Goal: Task Accomplishment & Management: Use online tool/utility

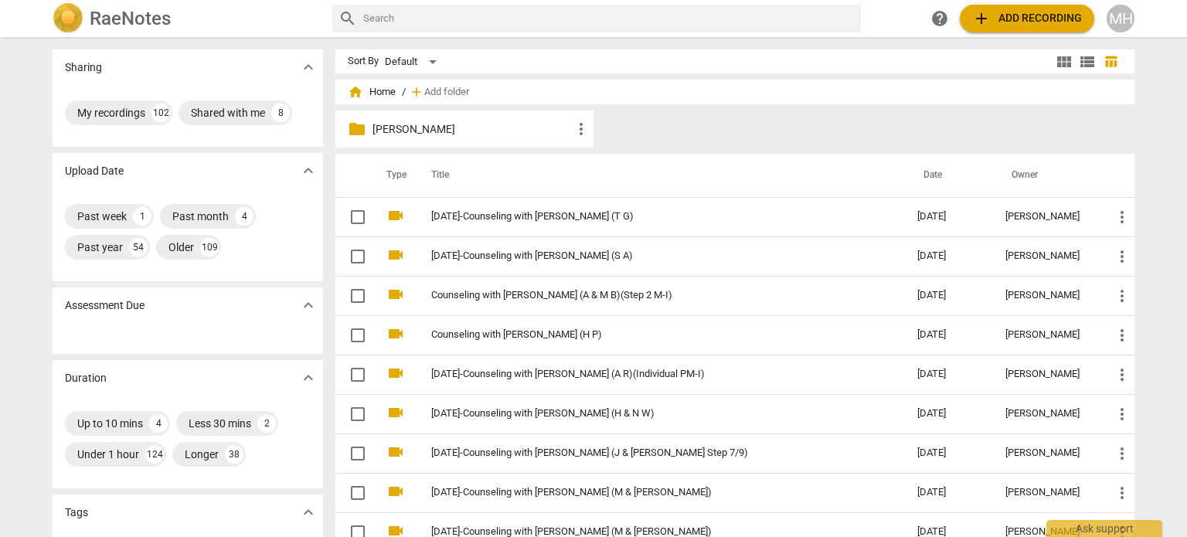
click at [1013, 15] on span "add Add recording" at bounding box center [1027, 18] width 110 height 19
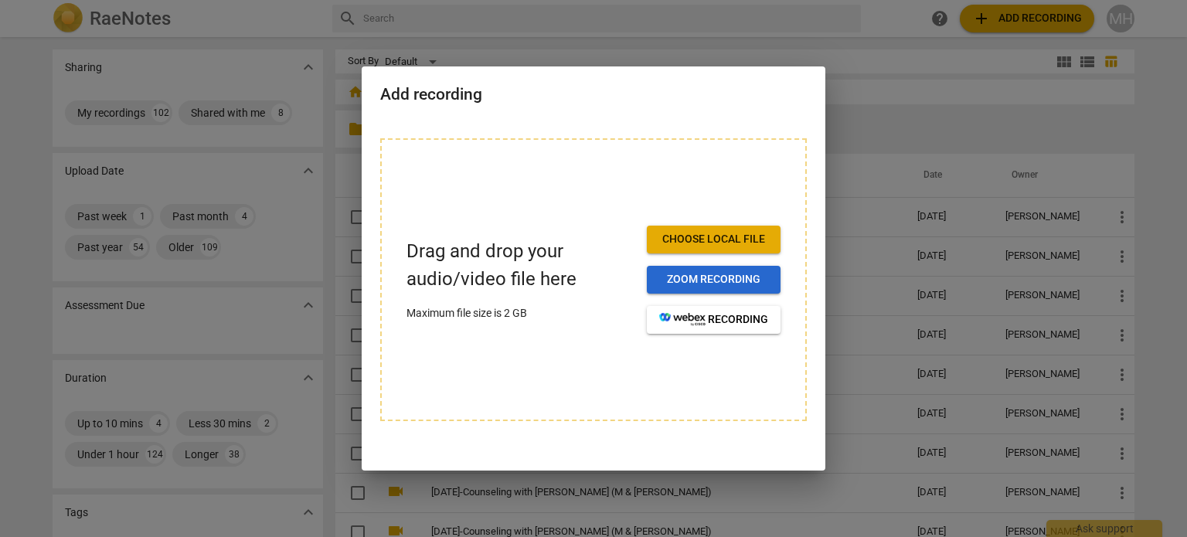
click at [769, 283] on button "Zoom recording" at bounding box center [714, 280] width 134 height 28
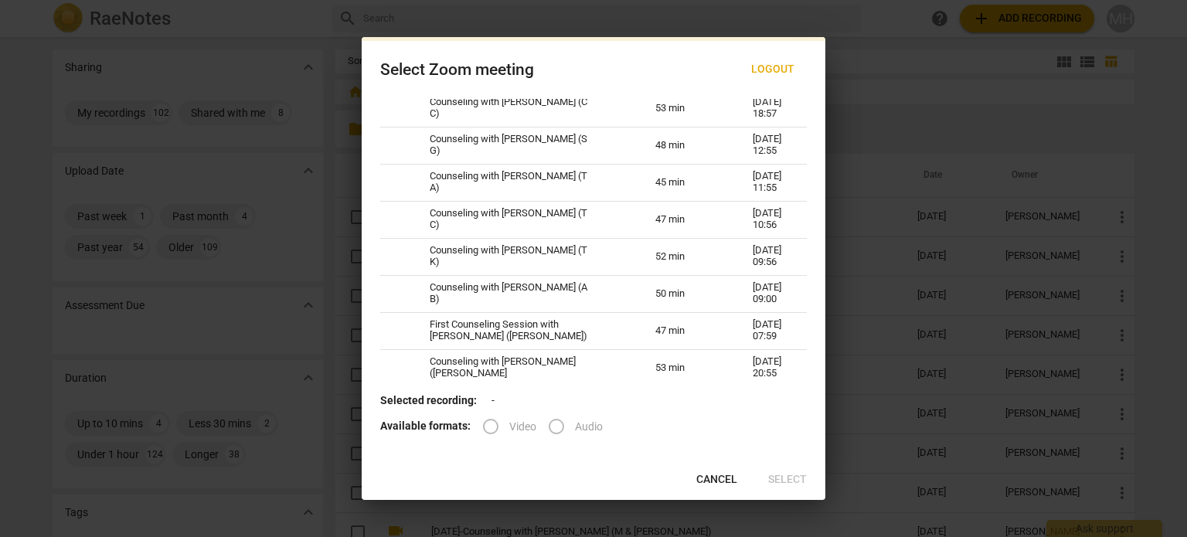
scroll to position [612, 0]
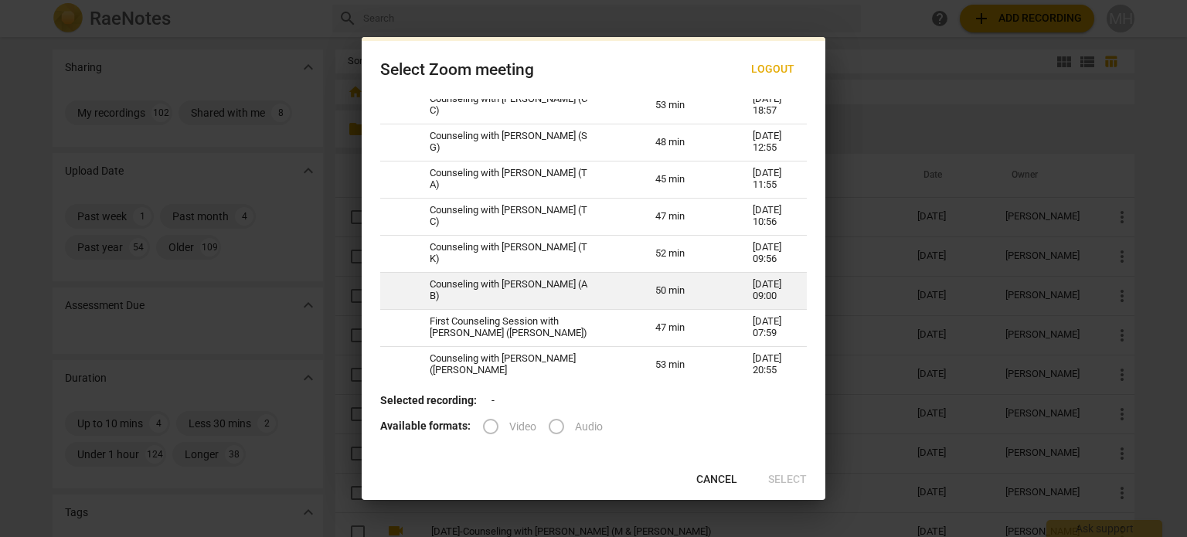
click at [488, 298] on td "Counseling with [PERSON_NAME] (A B)" at bounding box center [524, 290] width 226 height 37
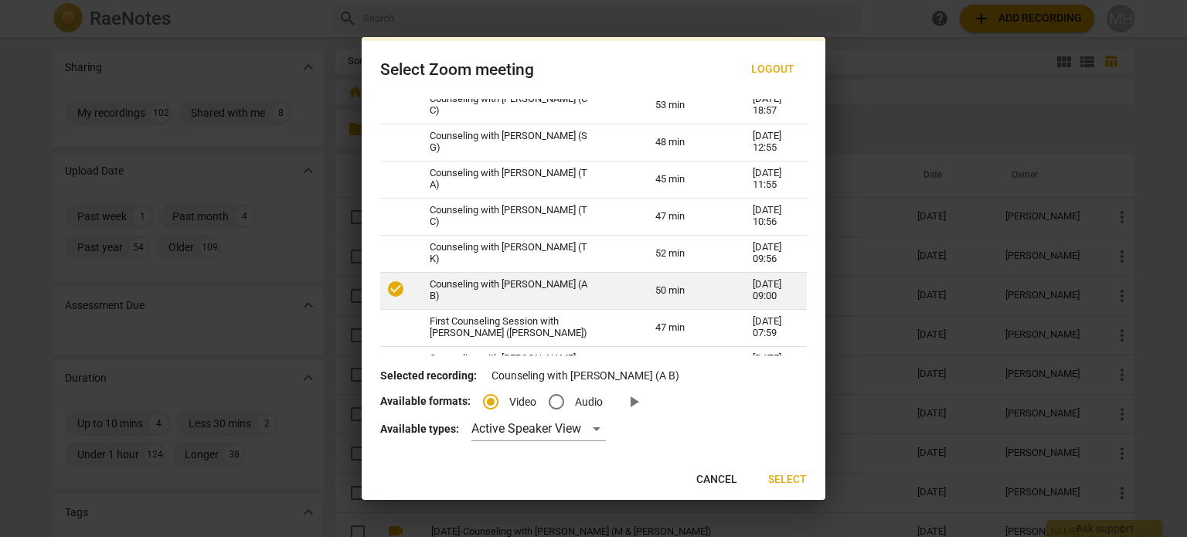
radio input "true"
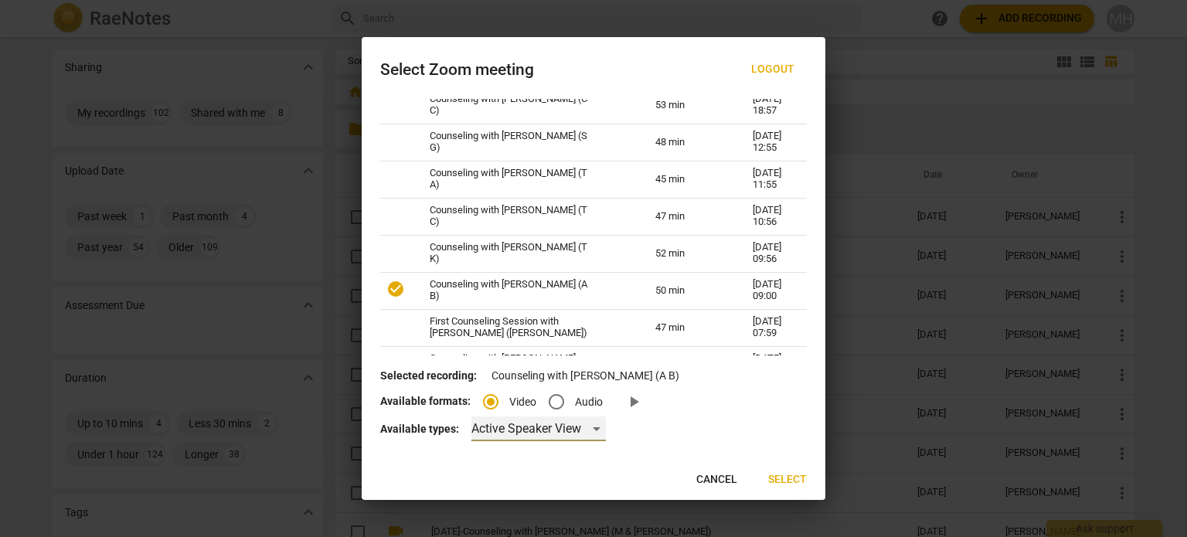
click at [515, 433] on div "Active Speaker View" at bounding box center [538, 428] width 134 height 25
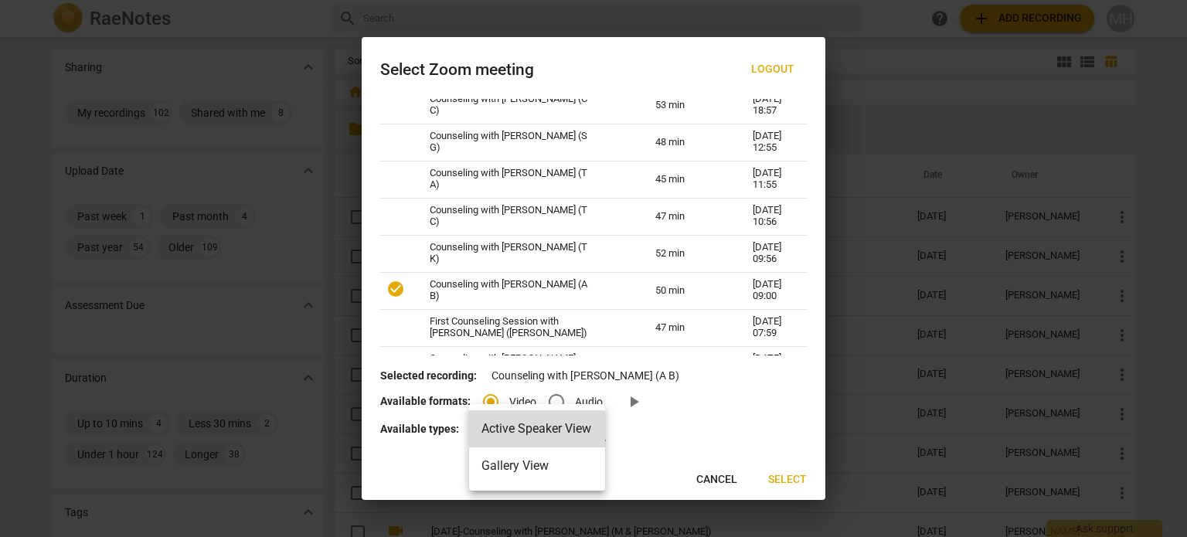
click at [515, 475] on li "Gallery View" at bounding box center [537, 465] width 136 height 37
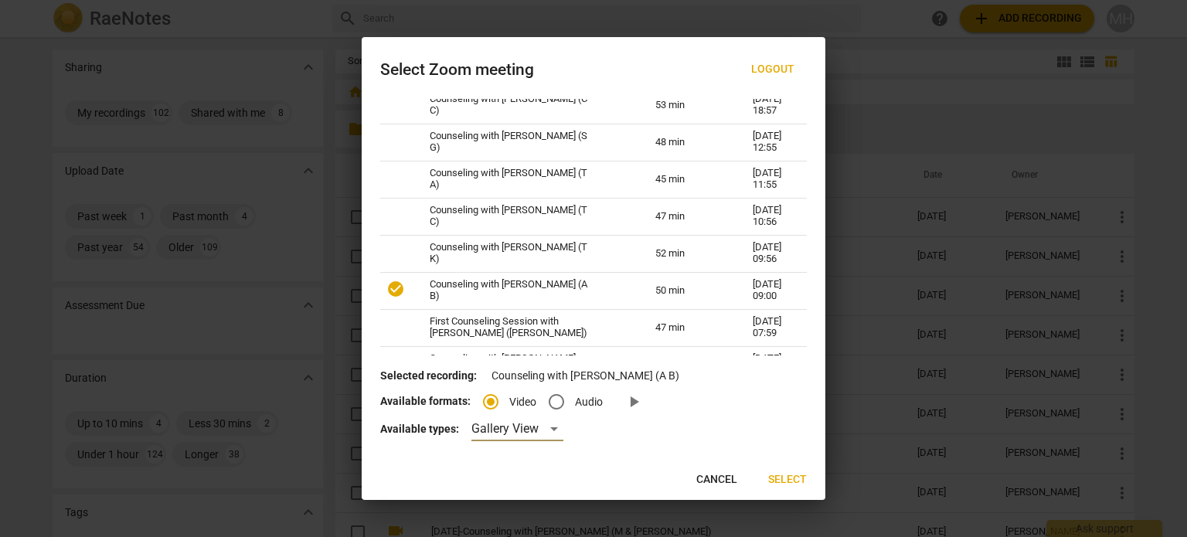
click at [781, 482] on span "Select" at bounding box center [787, 479] width 39 height 15
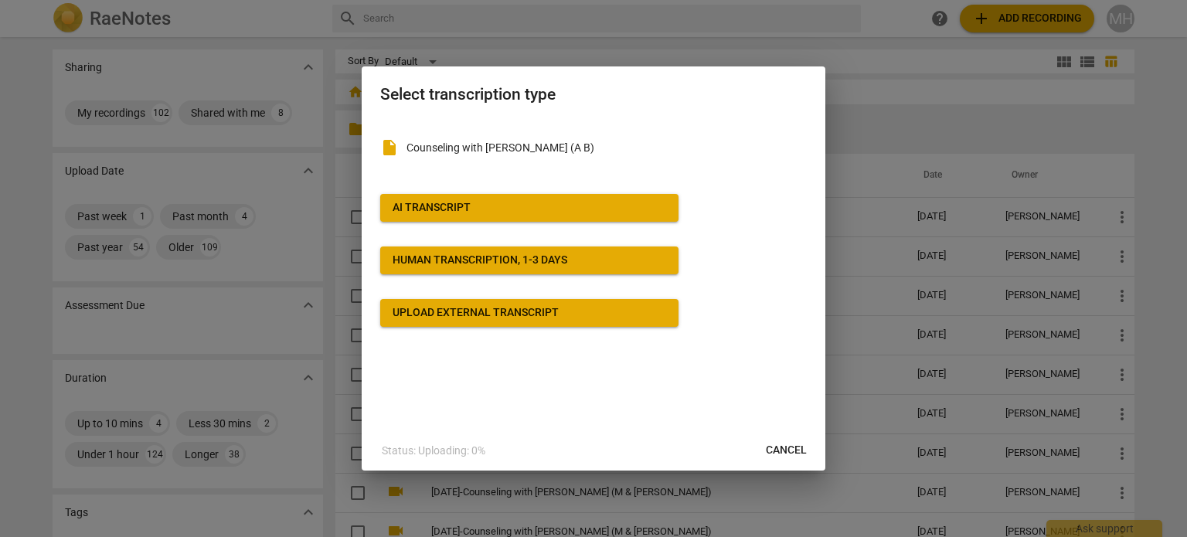
click at [526, 201] on span "AI Transcript" at bounding box center [528, 207] width 273 height 15
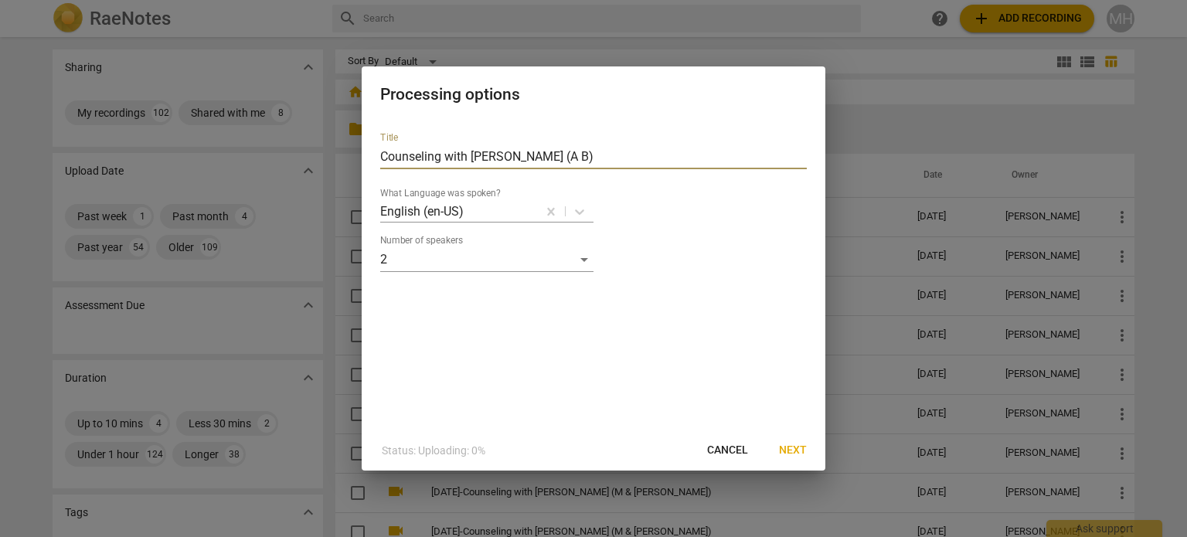
click at [382, 158] on input "Counseling with [PERSON_NAME] (A B)" at bounding box center [593, 156] width 426 height 25
type input "[DATE]-Counseling with [PERSON_NAME] (A B)"
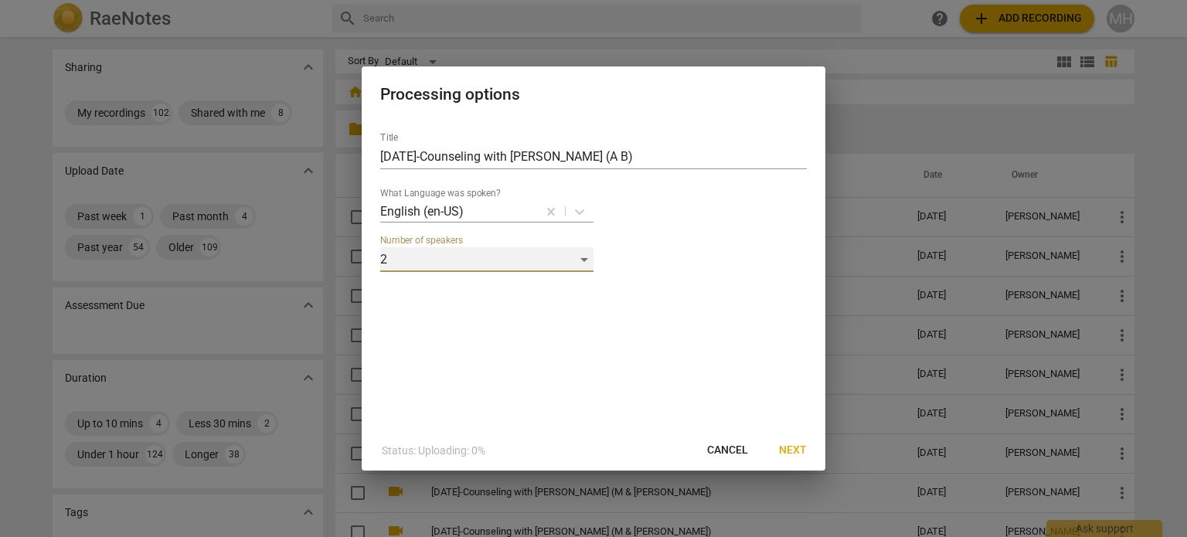
click at [410, 260] on div "2" at bounding box center [486, 259] width 213 height 25
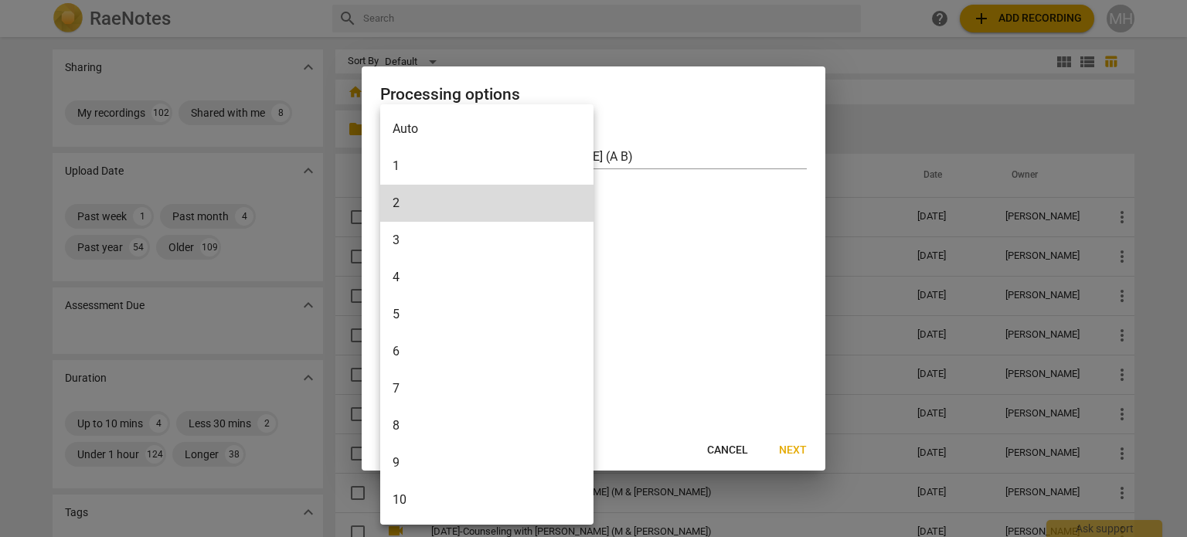
click at [415, 250] on li "3" at bounding box center [486, 240] width 213 height 37
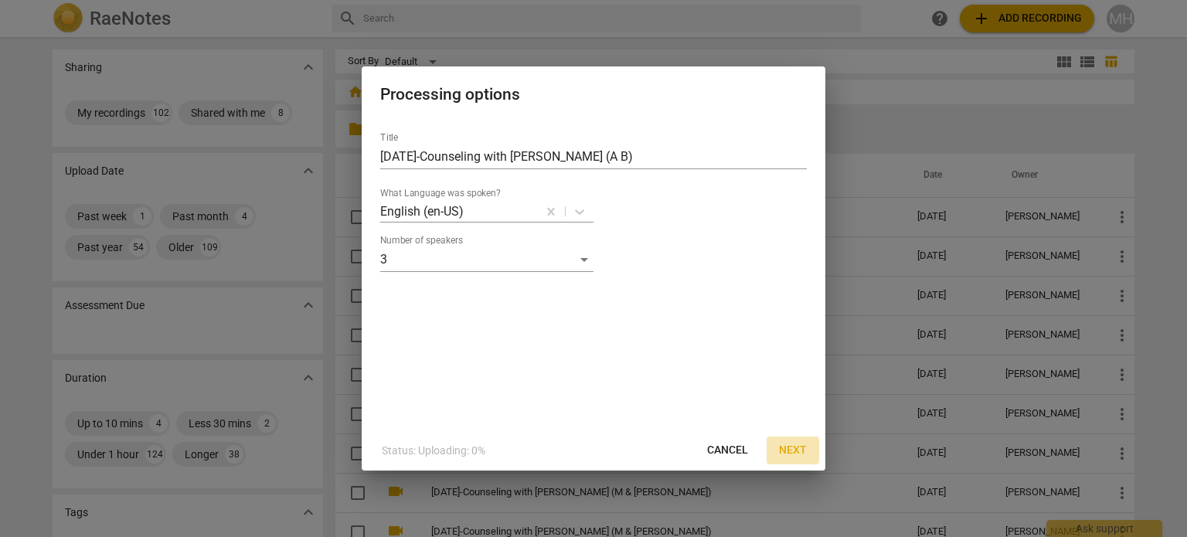
click at [803, 463] on button "Next" at bounding box center [792, 450] width 53 height 28
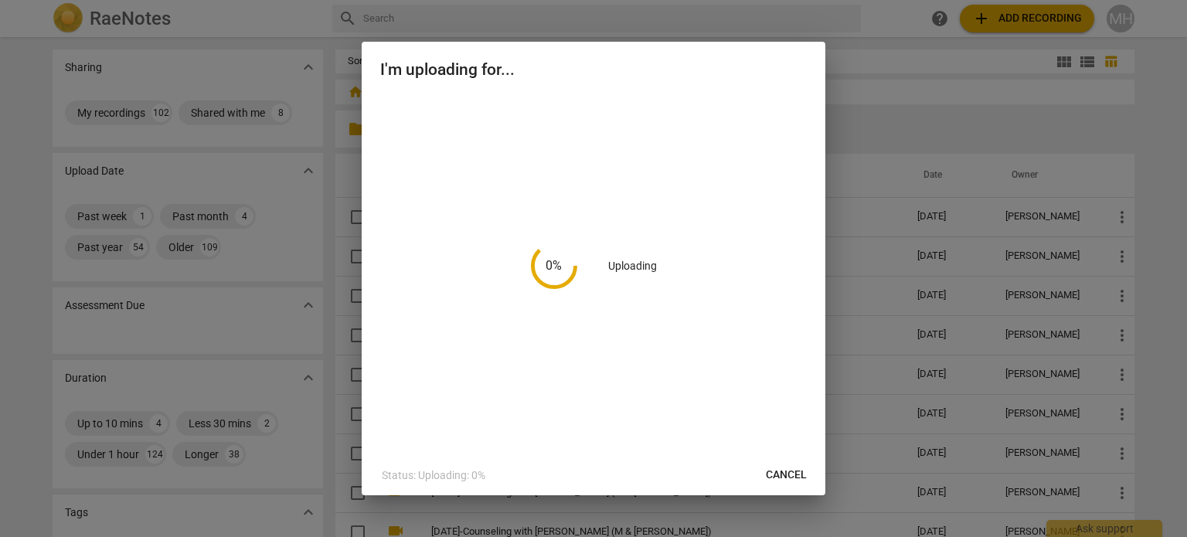
click at [803, 461] on button "Cancel" at bounding box center [786, 475] width 66 height 28
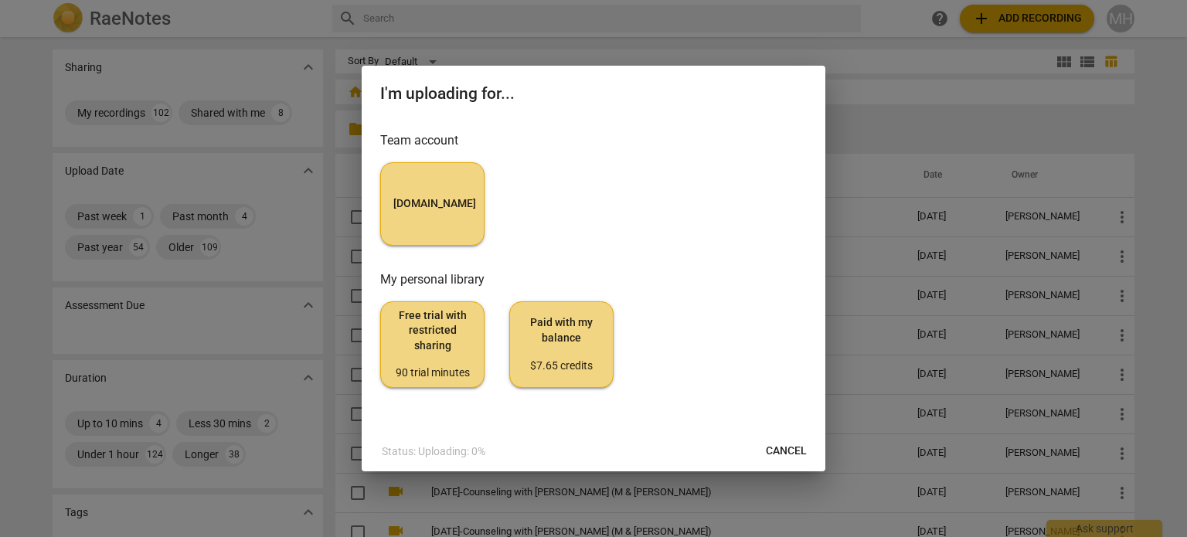
click at [477, 219] on button "[DOMAIN_NAME]" at bounding box center [432, 203] width 104 height 83
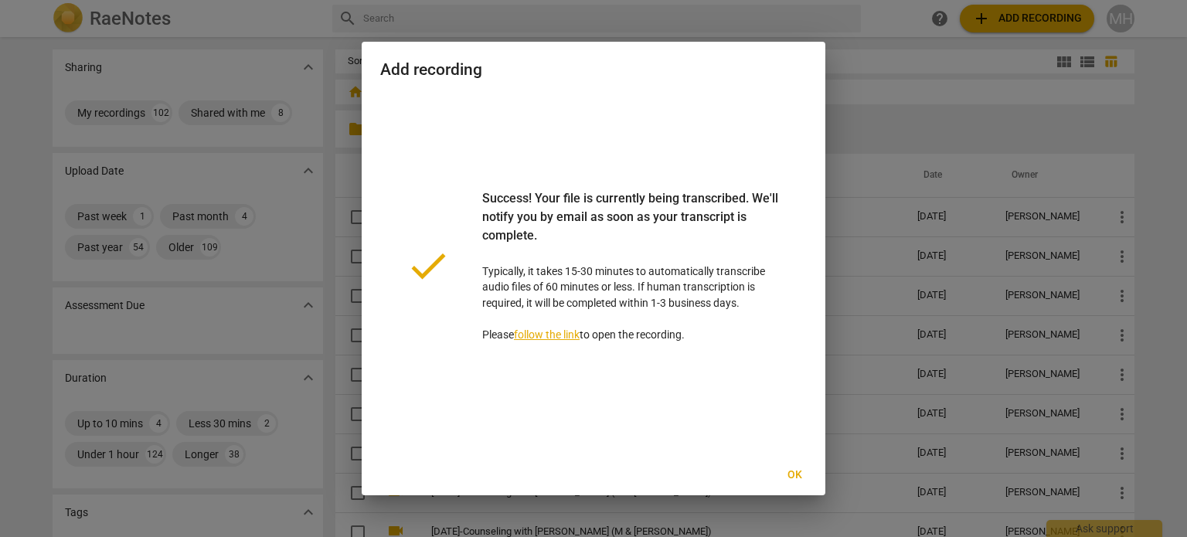
click at [798, 481] on span "Ok" at bounding box center [794, 474] width 25 height 15
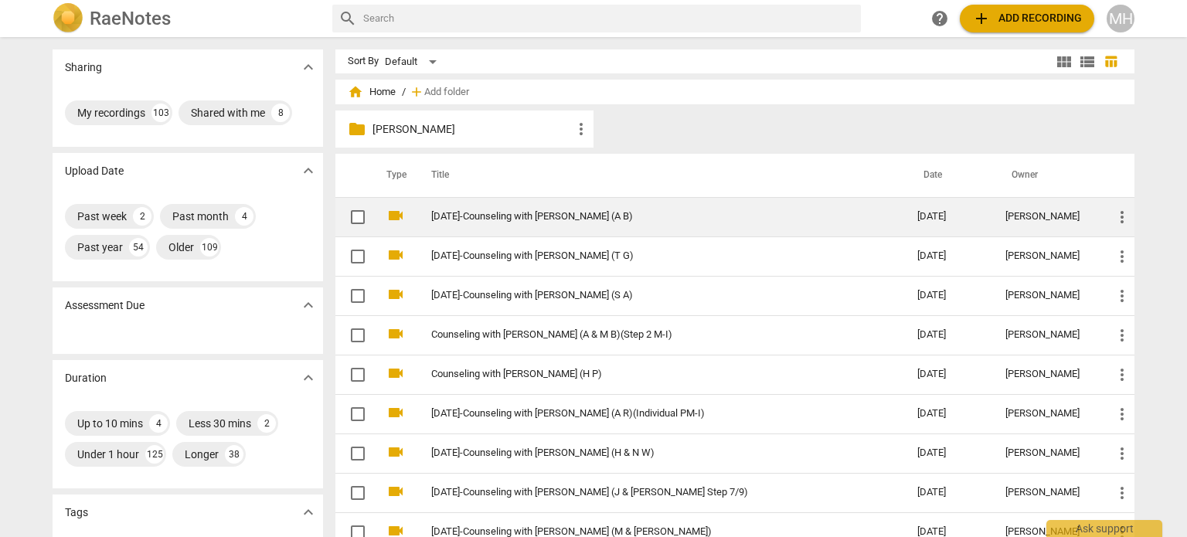
click at [542, 212] on link "[DATE]-Counseling with [PERSON_NAME] (A B)" at bounding box center [646, 217] width 430 height 12
